Goal: Browse casually

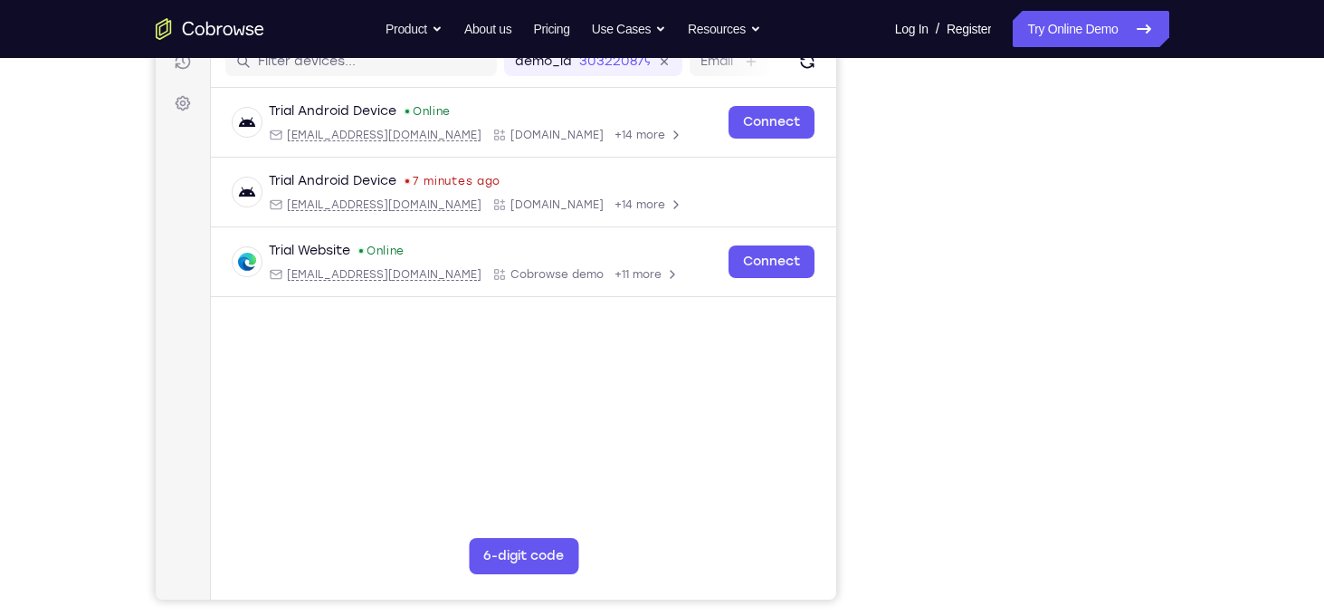
scroll to position [138, 0]
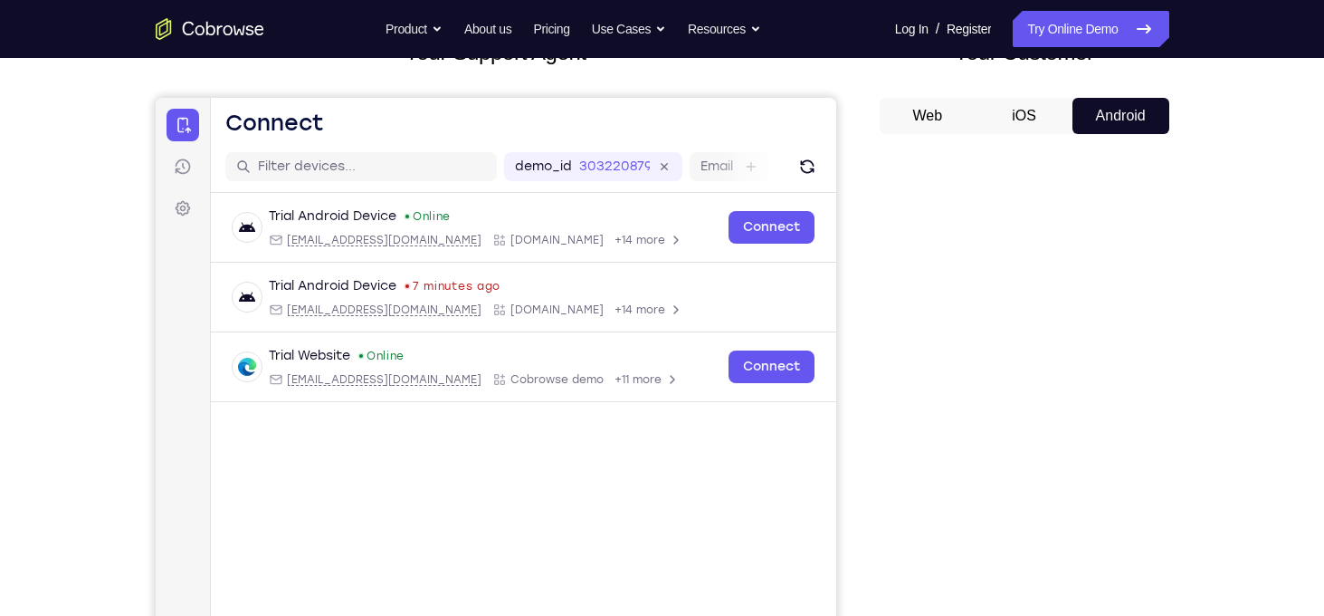
click at [870, 237] on div "Your Support Agent Your Customer Web iOS Android" at bounding box center [663, 370] width 1014 height 669
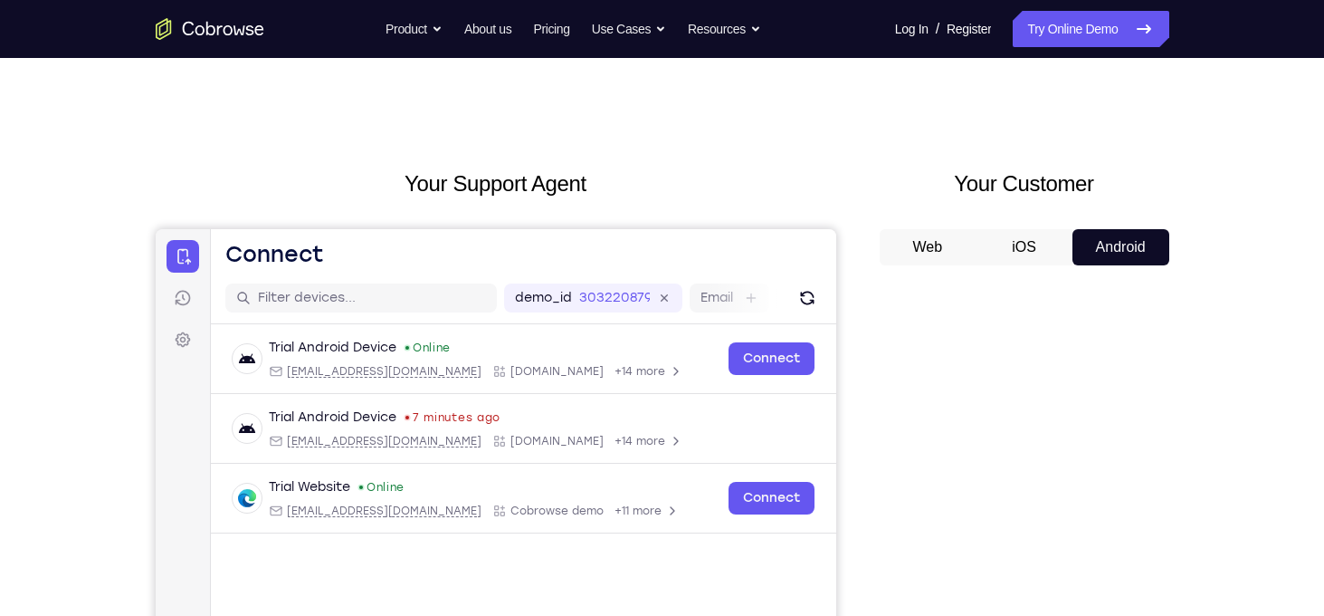
scroll to position [0, 0]
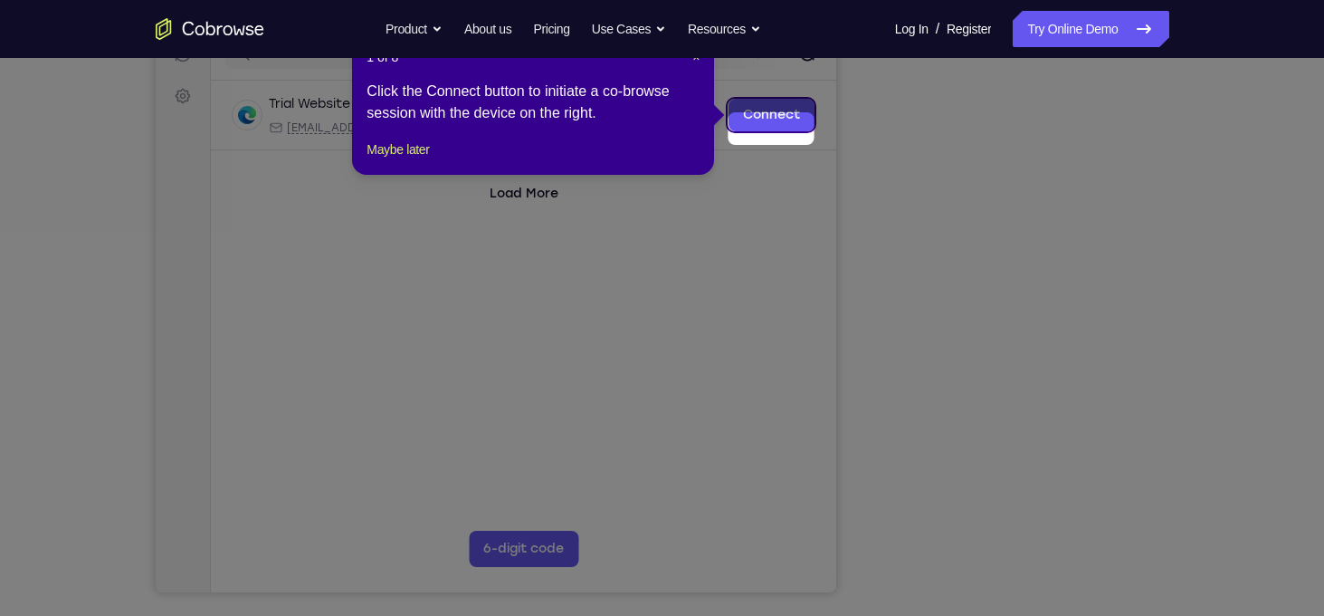
scroll to position [235, 0]
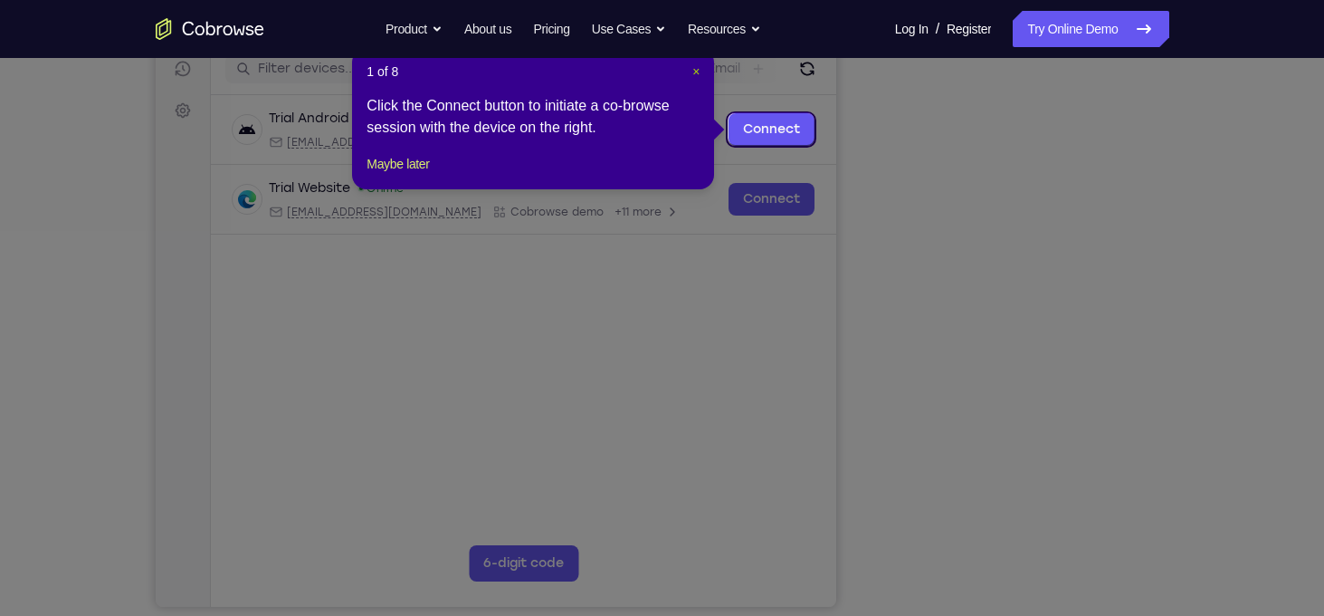
click at [693, 72] on span "×" at bounding box center [696, 71] width 7 height 14
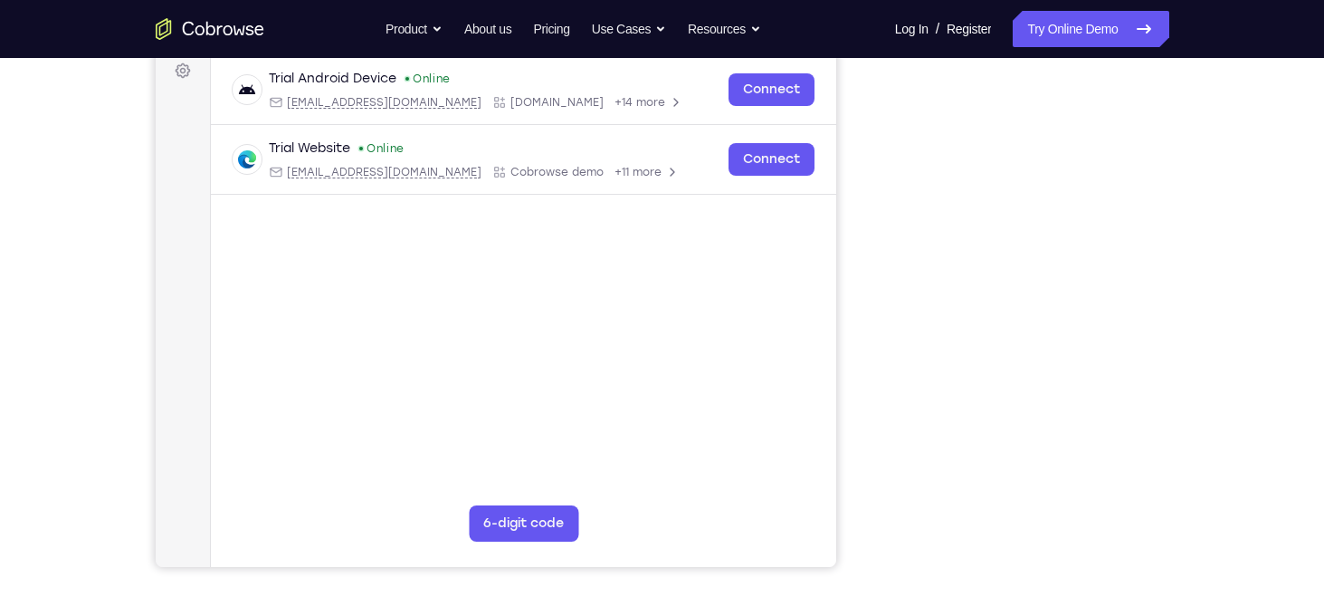
scroll to position [274, 0]
click at [1177, 282] on div "Your Support Agent Your Customer Web iOS Android Next Steps We’d be happy to gi…" at bounding box center [662, 381] width 1159 height 1194
